Goal: Task Accomplishment & Management: Complete application form

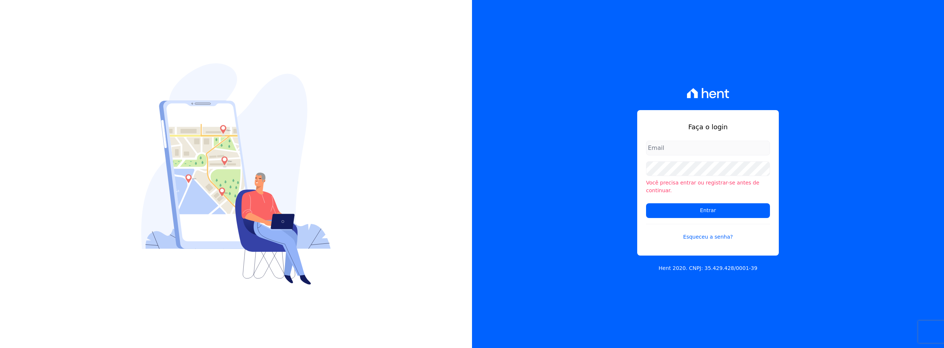
click at [667, 155] on input "email" at bounding box center [708, 148] width 124 height 15
type input "[PERSON_NAME][EMAIL_ADDRESS][DOMAIN_NAME]"
click at [678, 211] on input "Entrar" at bounding box center [708, 211] width 124 height 15
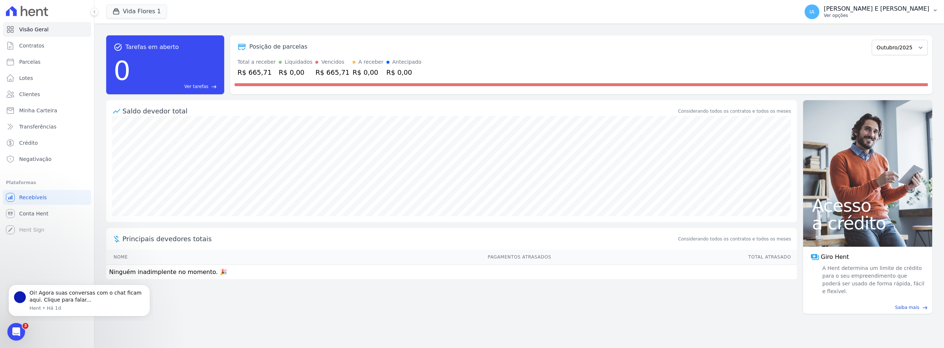
click at [881, 16] on p "Ver opções" at bounding box center [876, 16] width 105 height 6
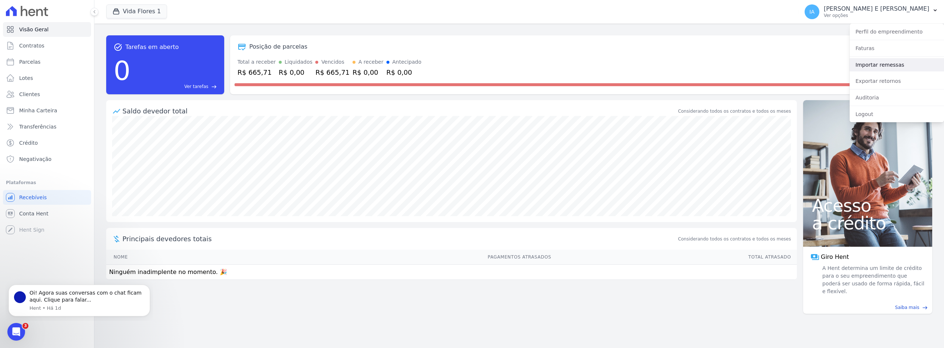
click at [882, 64] on link "Importar remessas" at bounding box center [896, 64] width 94 height 13
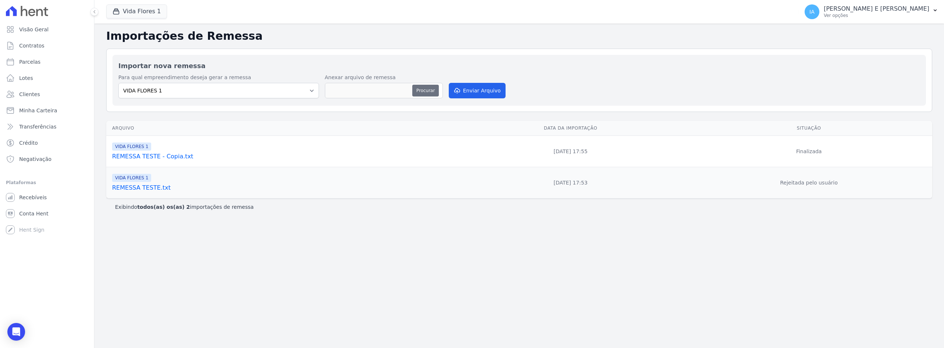
click at [422, 90] on button "Procurar" at bounding box center [425, 91] width 27 height 12
type input "REMESSA TESTE 02-10-2025"
click at [481, 93] on button "Enviar Arquivo" at bounding box center [477, 90] width 57 height 15
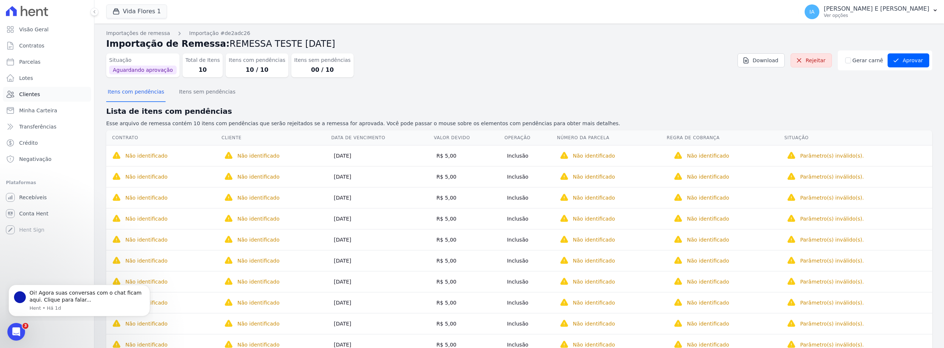
click at [31, 93] on span "Clientes" at bounding box center [29, 94] width 21 height 7
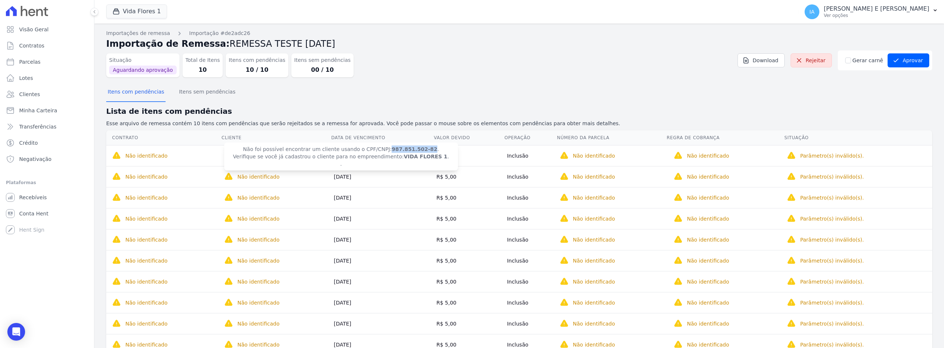
drag, startPoint x: 378, startPoint y: 149, endPoint x: 415, endPoint y: 150, distance: 36.9
click at [415, 150] on strong "987.851.502-82" at bounding box center [415, 149] width 46 height 6
click at [29, 94] on span "Clientes" at bounding box center [29, 94] width 21 height 7
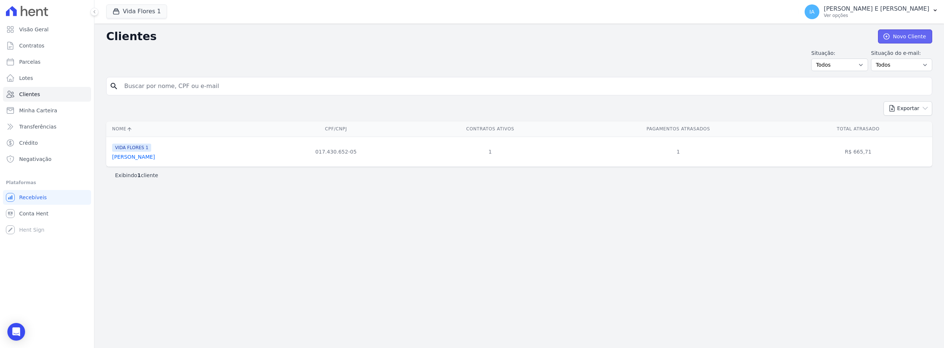
click at [903, 39] on link "Novo Cliente" at bounding box center [905, 36] width 54 height 14
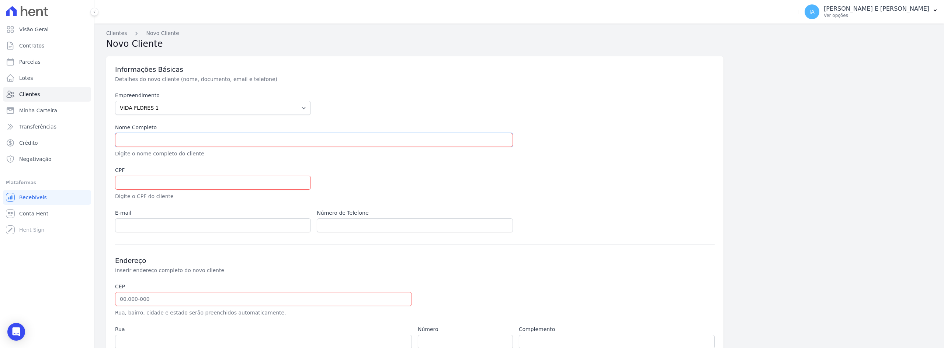
click at [182, 144] on input "text" at bounding box center [314, 140] width 398 height 14
click at [180, 173] on label "CPF" at bounding box center [213, 171] width 196 height 8
click at [183, 183] on input "text" at bounding box center [213, 183] width 196 height 14
paste input "987.851.502-82"
type input "987.851.502-82"
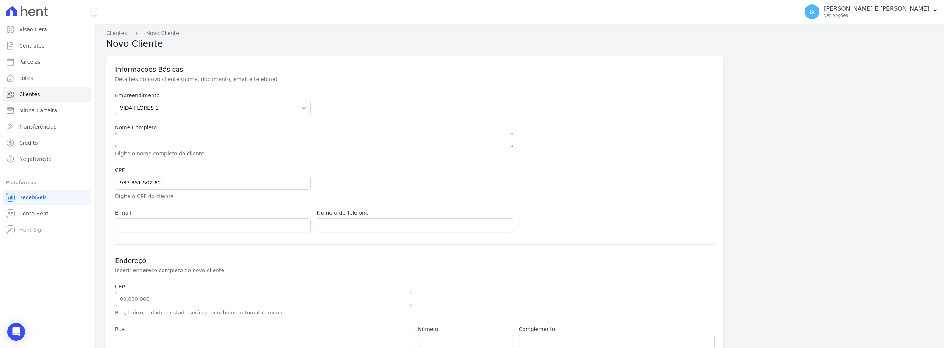
click at [164, 135] on input "text" at bounding box center [314, 140] width 398 height 14
type input "l"
type input "[PERSON_NAME] [PERSON_NAME] RASSEN"
click at [204, 223] on input "email" at bounding box center [213, 226] width 196 height 14
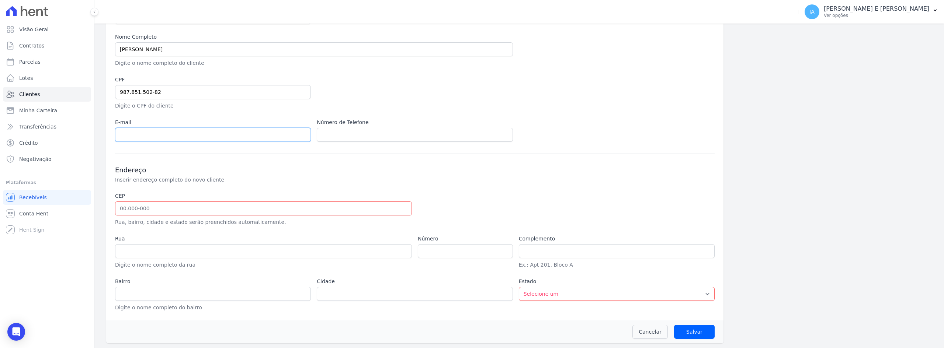
scroll to position [92, 0]
drag, startPoint x: 168, startPoint y: 207, endPoint x: 191, endPoint y: 204, distance: 23.8
click at [168, 207] on input "text" at bounding box center [263, 208] width 297 height 14
type input "74.210-005"
type input "[GEOGRAPHIC_DATA]"
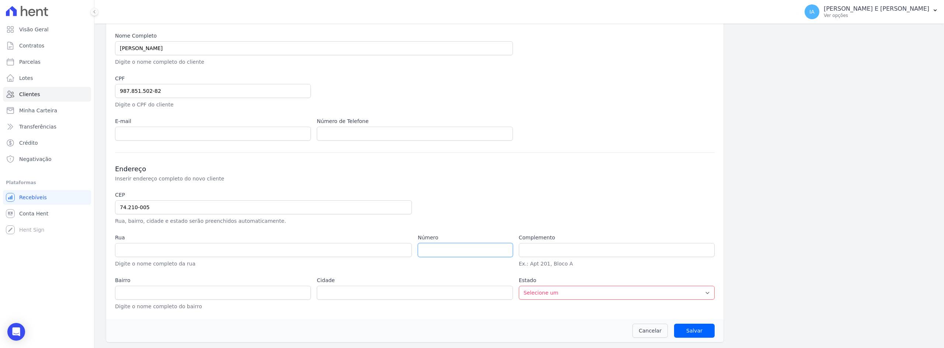
type input "Setor Bueno"
type input "Goiânia"
select select "GO"
click at [546, 295] on select "Selecione um AC AL AP AM BA CE DF ES GO MA MG MT MS PA PB PR PE PI RJ RN RS RO …" at bounding box center [617, 293] width 196 height 14
click at [608, 155] on div "Endereço Inserir endereço completo do novo cliente CEP 74.210-005 Rua, bairro, …" at bounding box center [414, 232] width 599 height 158
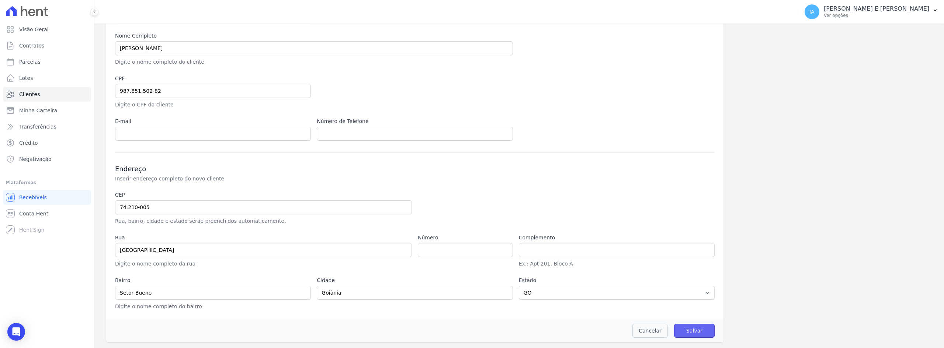
click at [692, 333] on input "Salvar" at bounding box center [694, 331] width 41 height 14
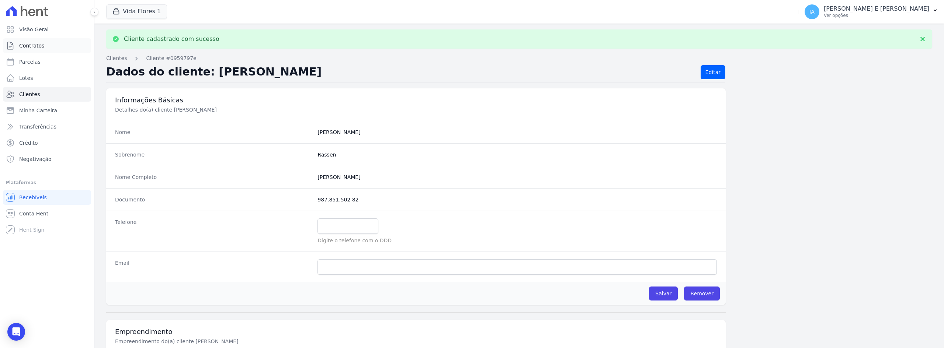
click at [42, 45] on span "Contratos" at bounding box center [31, 45] width 25 height 7
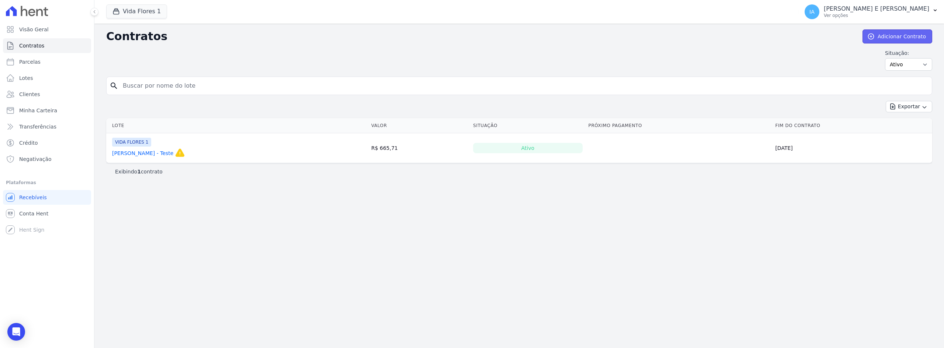
click at [887, 36] on link "Adicionar Contrato" at bounding box center [897, 36] width 70 height 14
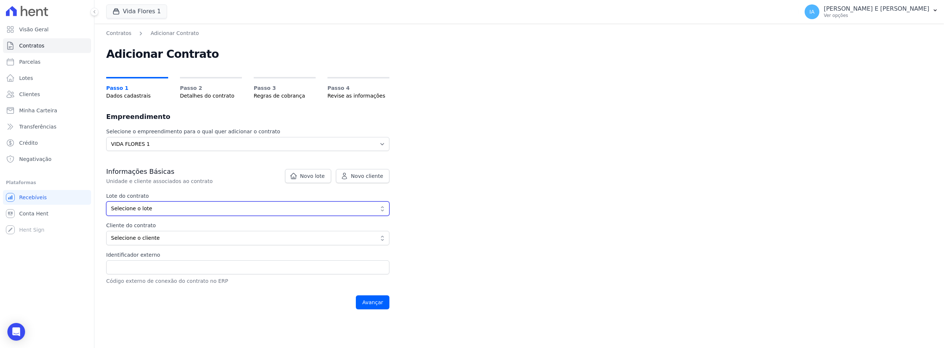
click at [184, 214] on button "Selecione o lote" at bounding box center [247, 209] width 283 height 14
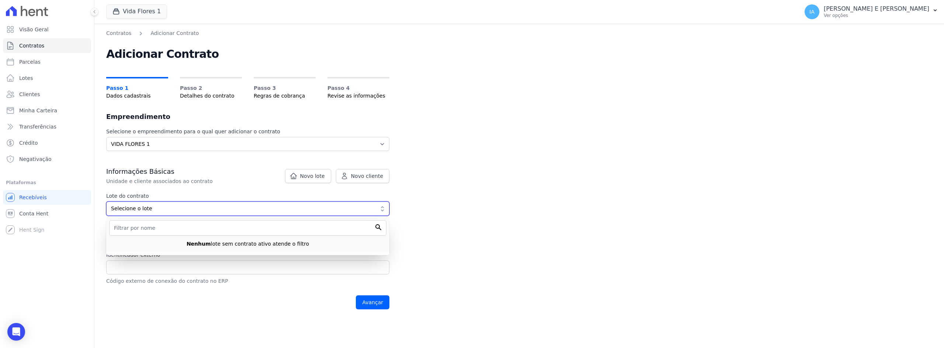
click at [189, 205] on span "Selecione o lote" at bounding box center [242, 209] width 263 height 8
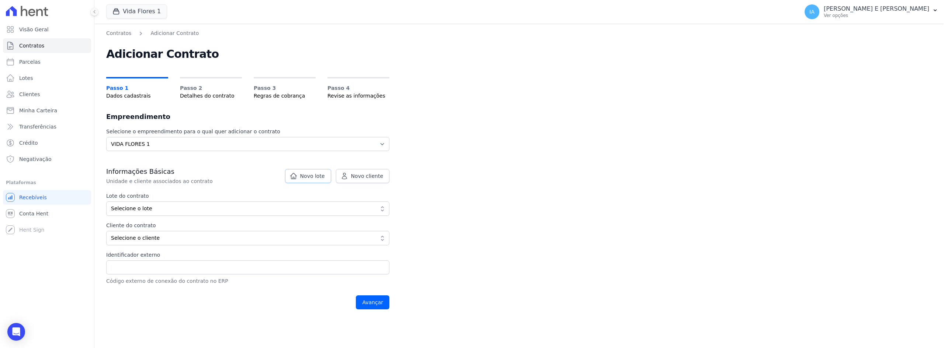
click at [296, 179] on icon at bounding box center [293, 176] width 6 height 6
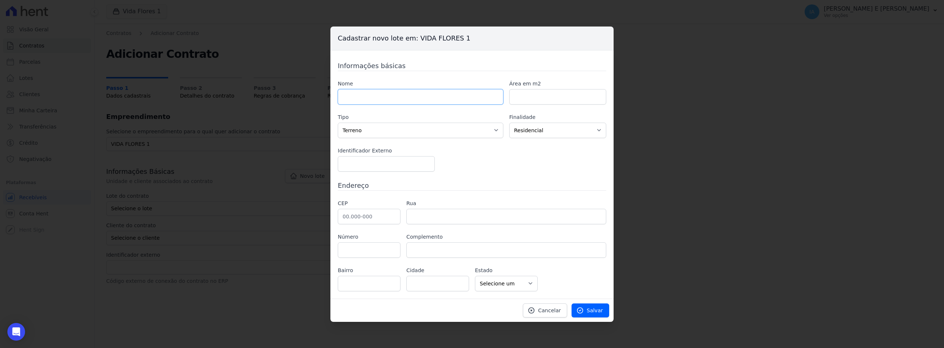
click at [370, 95] on input "text" at bounding box center [421, 96] width 166 height 15
type input "TESTE"
click at [606, 307] on link "Salvar" at bounding box center [590, 311] width 38 height 14
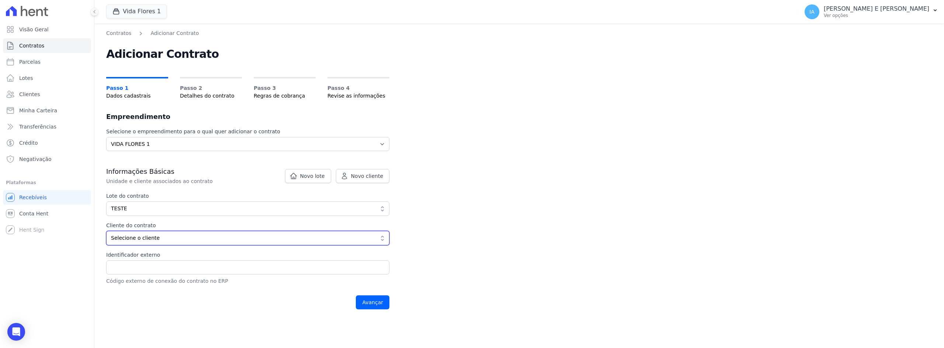
click at [177, 244] on button "Selecione o cliente" at bounding box center [247, 238] width 283 height 14
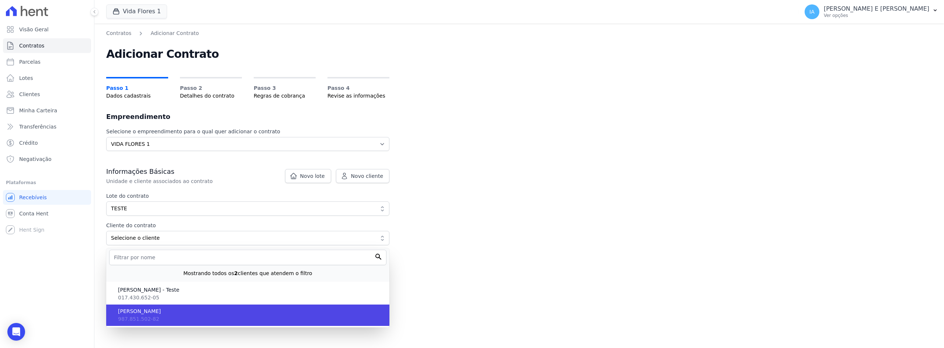
click at [178, 310] on span "[PERSON_NAME] [PERSON_NAME] RASSEN" at bounding box center [250, 312] width 265 height 8
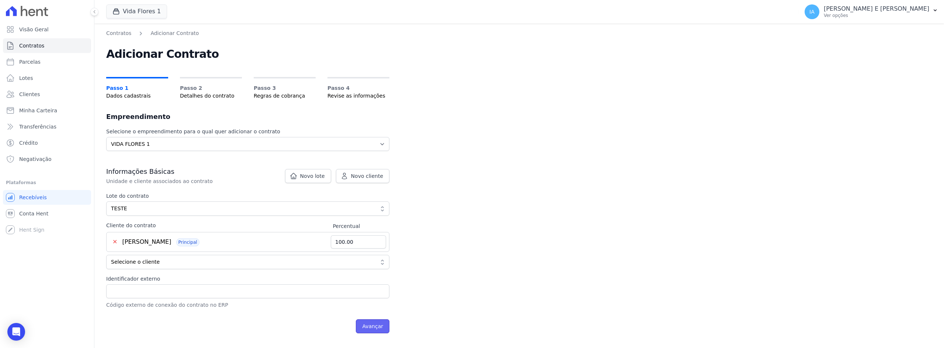
click at [382, 328] on input "Avançar" at bounding box center [373, 327] width 34 height 14
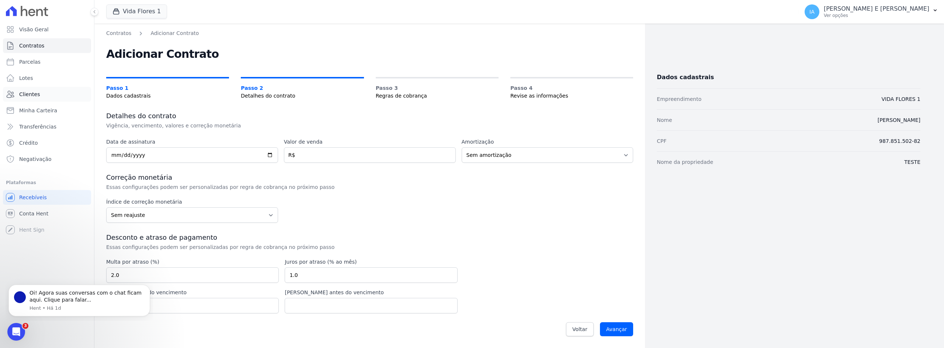
click at [31, 95] on span "Clientes" at bounding box center [29, 94] width 21 height 7
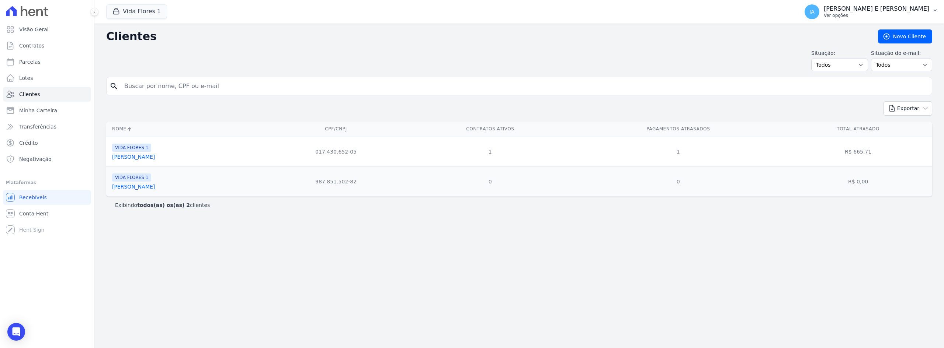
click at [869, 8] on p "IGOR ALEXANDRE ARANTES E SANTOS" at bounding box center [876, 8] width 105 height 7
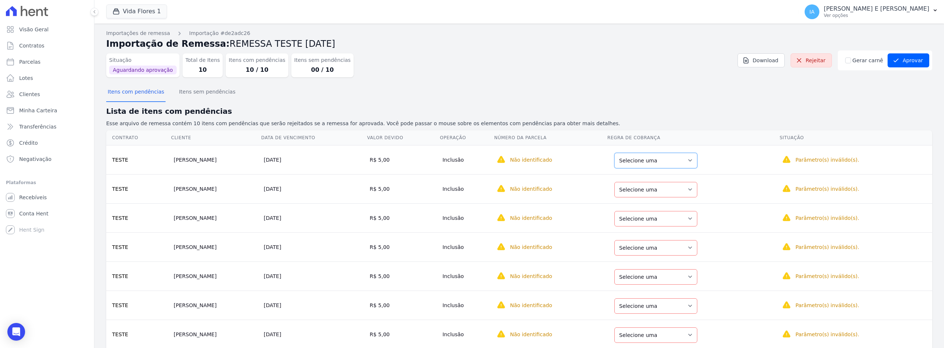
click at [678, 165] on select "Selecione uma Nova Parcela Avulsa Parcela Avulsa Existente" at bounding box center [655, 160] width 83 height 15
click at [692, 102] on section "Itens com pendências Itens sem pendências Lista de itens com pendências Esse ar…" at bounding box center [519, 260] width 826 height 354
click at [688, 165] on select "Selecione uma Nova Parcela Avulsa Parcela Avulsa Existente" at bounding box center [655, 160] width 83 height 15
click at [542, 164] on select "Selecione uma 1 - ?" at bounding box center [523, 160] width 58 height 15
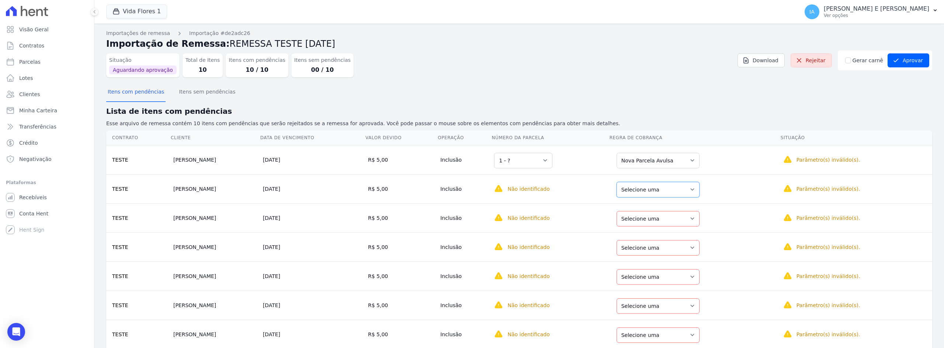
click at [656, 190] on select "Selecione uma Nova Parcela Avulsa Parcela Avulsa Existente" at bounding box center [657, 189] width 83 height 15
click at [534, 167] on select "Selecione uma 1 - ?" at bounding box center [523, 160] width 58 height 15
click at [534, 166] on select "Selecione uma 1 - ?" at bounding box center [523, 160] width 58 height 15
click at [661, 223] on select "Selecione uma Nova Parcela Avulsa Parcela Avulsa Existente" at bounding box center [657, 218] width 83 height 15
click at [657, 244] on select "Selecione uma Nova Parcela Avulsa Parcela Avulsa Existente" at bounding box center [657, 247] width 83 height 15
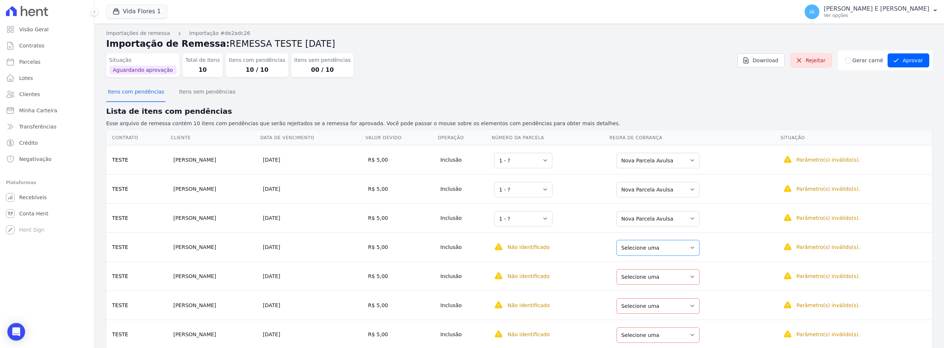
click at [658, 250] on select "Selecione uma Nova Parcela Avulsa Parcela Avulsa Existente" at bounding box center [657, 247] width 83 height 15
click at [660, 289] on td "Selecione uma Nova Parcela Avulsa Parcela Avulsa Existente" at bounding box center [694, 276] width 171 height 29
click at [661, 285] on select "Selecione uma Nova Parcela Avulsa Parcela Avulsa Existente" at bounding box center [657, 277] width 83 height 15
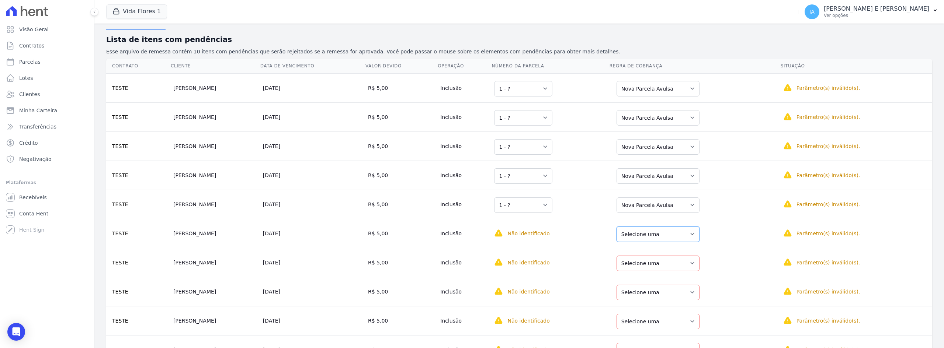
click at [660, 233] on select "Selecione uma Nova Parcela Avulsa Parcela Avulsa Existente" at bounding box center [657, 234] width 83 height 15
click at [661, 236] on select "Selecione uma Nova Parcela Avulsa Parcela Avulsa Existente" at bounding box center [657, 232] width 83 height 15
click at [660, 243] on td "Selecione uma Nova Parcela Avulsa Parcela Avulsa Existente" at bounding box center [694, 232] width 171 height 29
click at [662, 233] on select "Selecione uma Nova Parcela Avulsa Parcela Avulsa Existente" at bounding box center [657, 232] width 83 height 15
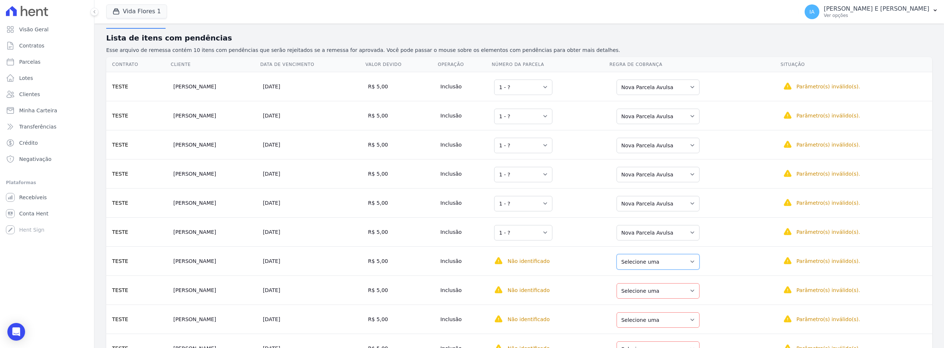
click at [659, 265] on select "Selecione uma Nova Parcela Avulsa Parcela Avulsa Existente" at bounding box center [657, 261] width 83 height 15
click at [661, 294] on select "Selecione uma Nova Parcela Avulsa Parcela Avulsa Existente" at bounding box center [657, 291] width 83 height 15
click at [661, 325] on select "Selecione uma Nova Parcela Avulsa Parcela Avulsa Existente" at bounding box center [657, 320] width 83 height 15
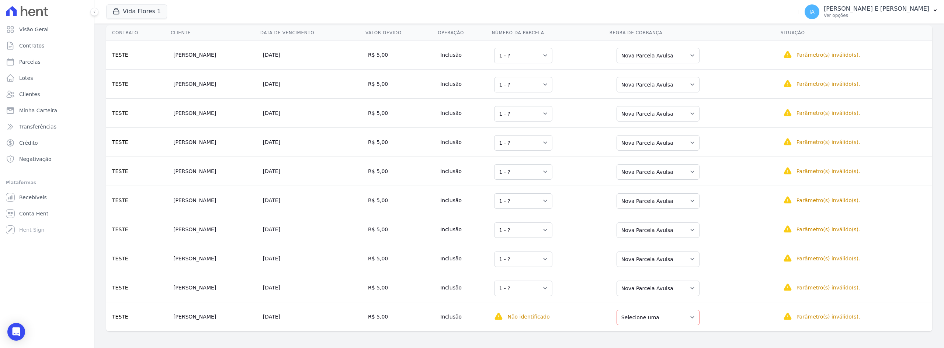
scroll to position [107, 0]
click at [660, 318] on select "Selecione uma Nova Parcela Avulsa Parcela Avulsa Existente" at bounding box center [657, 316] width 83 height 15
click at [657, 317] on select "Selecione uma Nova Parcela Avulsa Parcela Avulsa Existente" at bounding box center [657, 316] width 83 height 15
click at [656, 330] on div "Contrato Cliente Data de Vencimento Valor devido Operação Número da Parcela Reg…" at bounding box center [519, 177] width 826 height 306
click at [658, 322] on select "Selecione uma Nova Parcela Avulsa Parcela Avulsa Existente" at bounding box center [657, 316] width 83 height 15
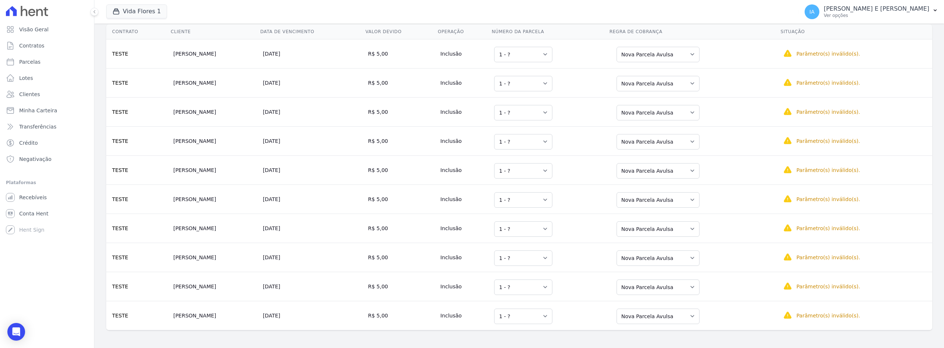
scroll to position [0, 0]
